Goal: Find specific page/section: Find specific page/section

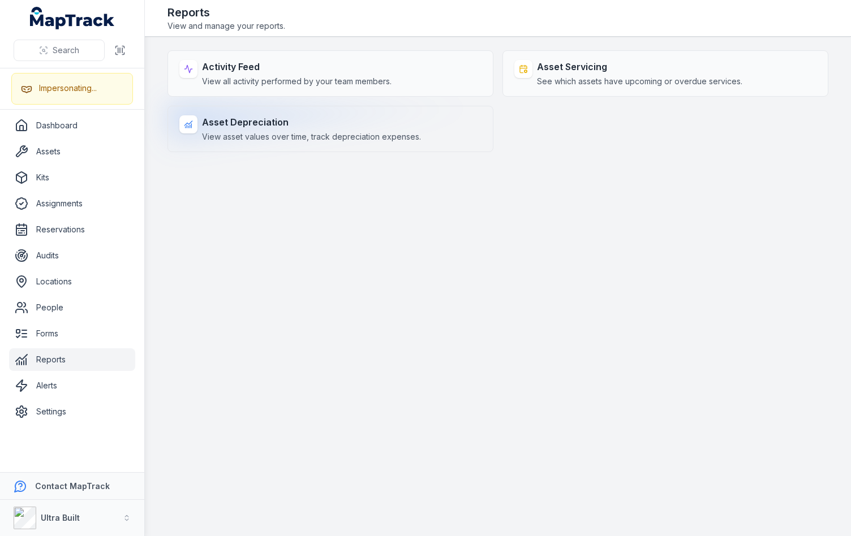
click at [320, 142] on div "Asset Depreciation View asset values over time, track depreciation expenses." at bounding box center [330, 129] width 326 height 46
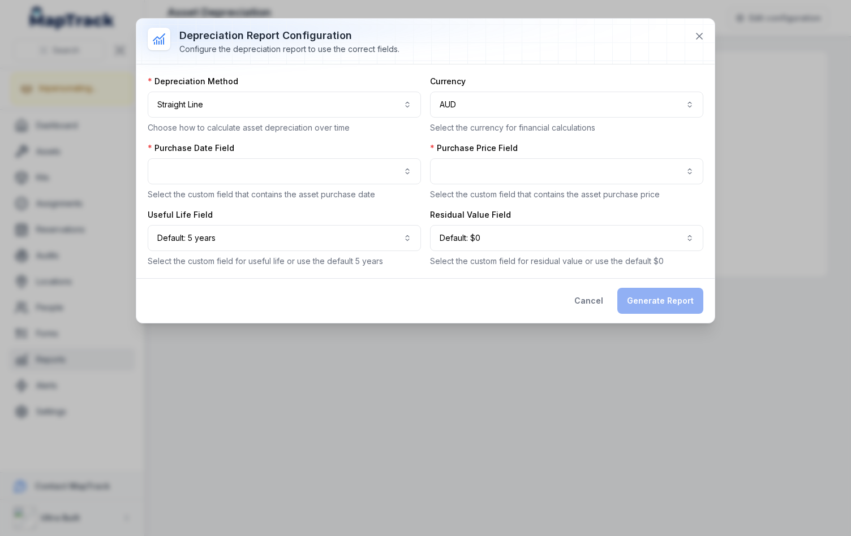
click at [436, 200] on p "Select the custom field that contains the asset purchase price" at bounding box center [566, 194] width 273 height 11
click at [700, 41] on icon at bounding box center [699, 36] width 11 height 11
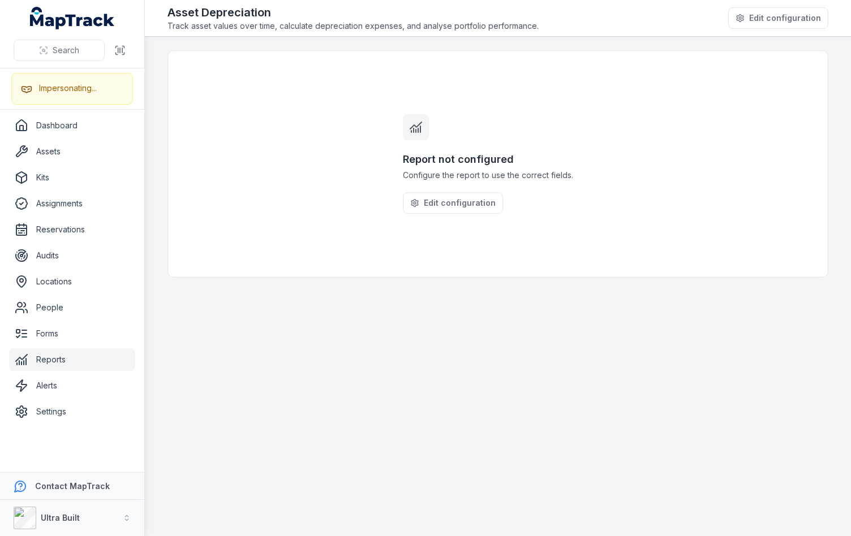
click at [437, 374] on main "Report not configured Configure the report to use the correct fields. Edit conf…" at bounding box center [498, 287] width 706 height 500
click at [87, 509] on button "Ultra Built" at bounding box center [72, 518] width 144 height 36
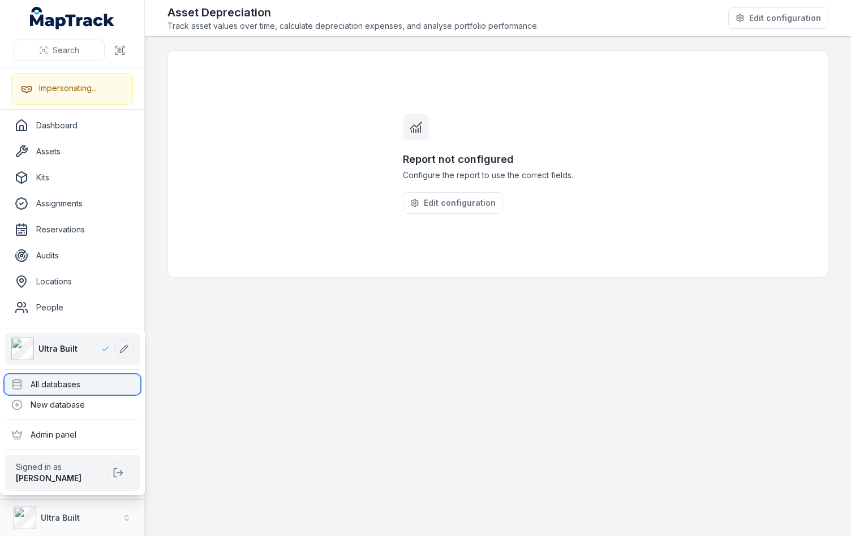
click at [71, 386] on div "All databases" at bounding box center [73, 385] width 136 height 20
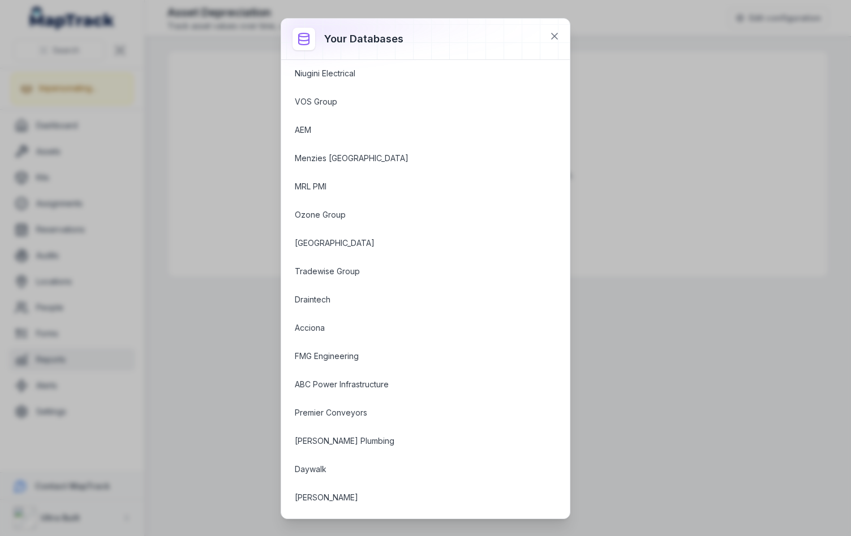
scroll to position [1318, 0]
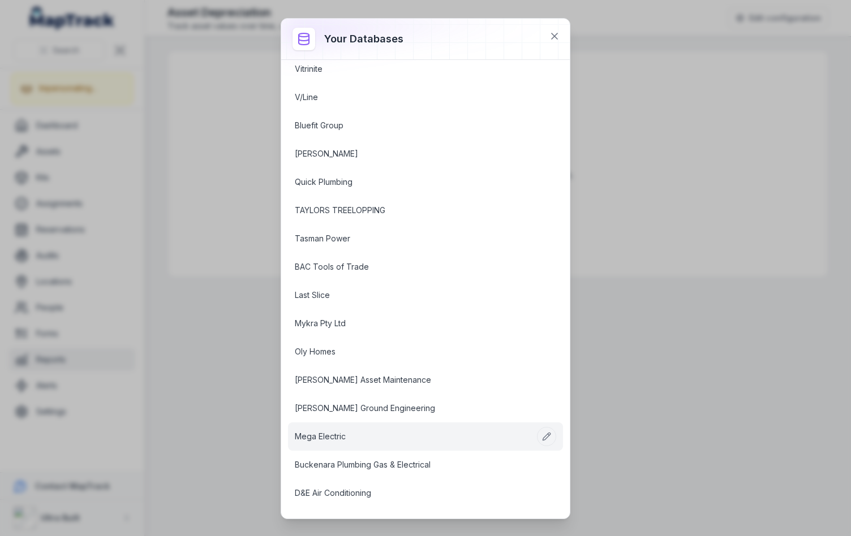
click at [353, 434] on link "Mega Electric" at bounding box center [412, 436] width 234 height 11
